Goal: Task Accomplishment & Management: Use online tool/utility

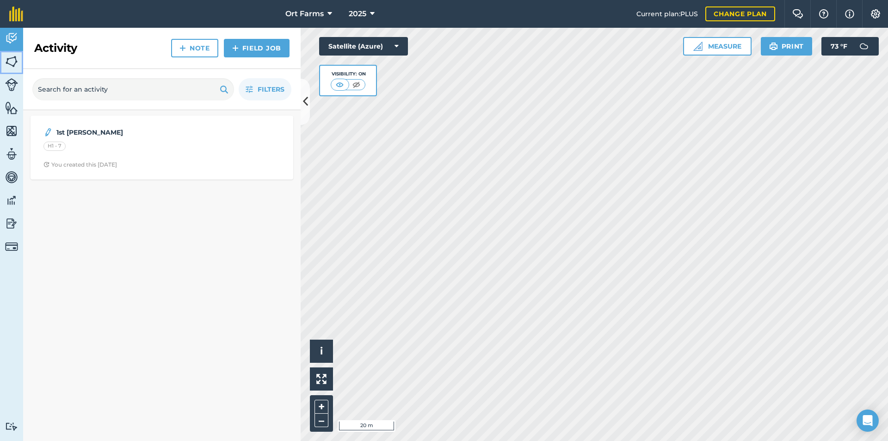
click at [12, 60] on img at bounding box center [11, 62] width 13 height 14
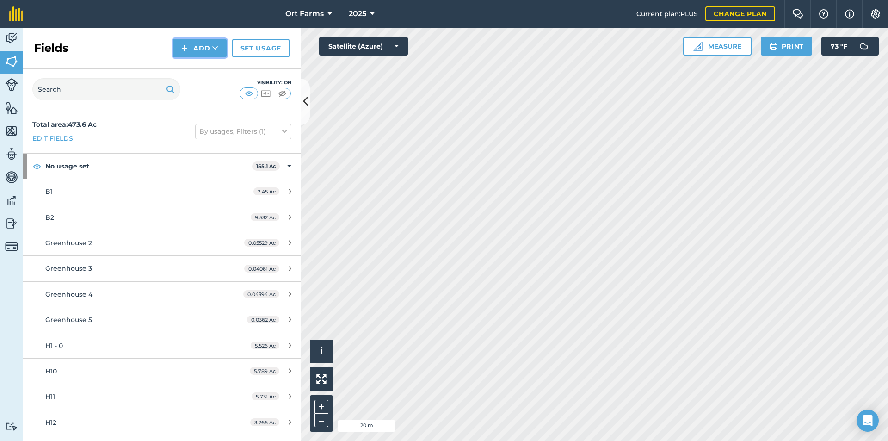
click at [208, 50] on button "Add" at bounding box center [200, 48] width 54 height 18
click at [204, 67] on link "Draw" at bounding box center [199, 69] width 51 height 20
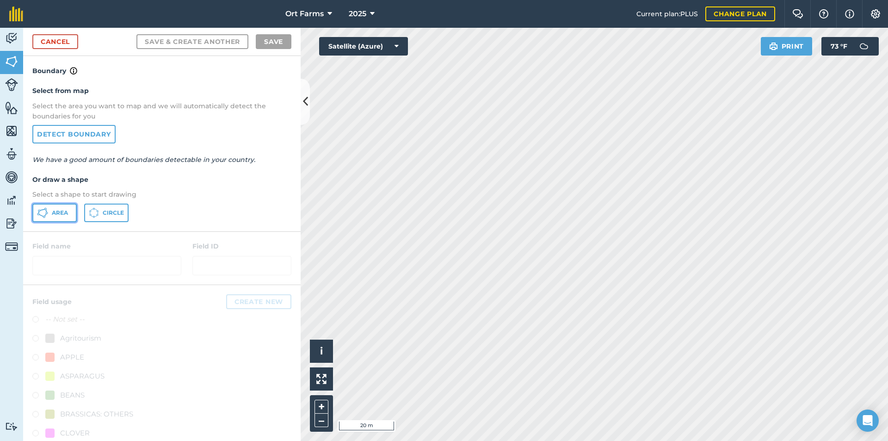
click at [61, 214] on span "Area" at bounding box center [60, 212] width 16 height 7
